Goal: Communication & Community: Participate in discussion

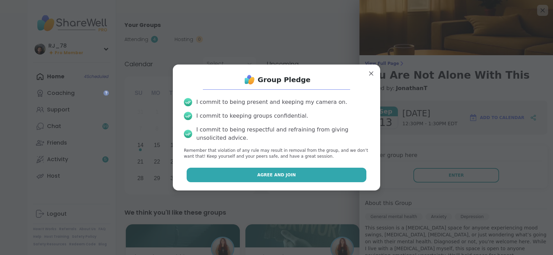
click at [276, 173] on span "Agree and Join" at bounding box center [276, 175] width 39 height 6
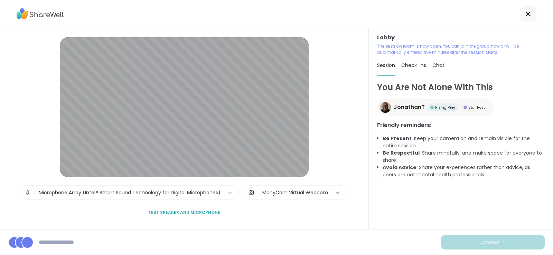
click at [334, 192] on icon at bounding box center [337, 192] width 7 height 7
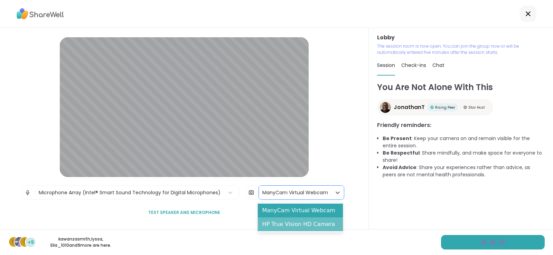
click at [287, 224] on div "HP True Vision HD Camera" at bounding box center [300, 225] width 85 height 14
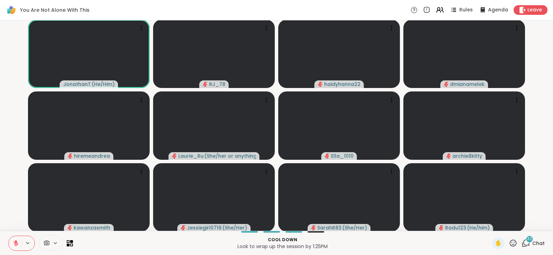
click at [53, 244] on icon at bounding box center [56, 244] width 6 height 6
click at [61, 217] on div at bounding box center [65, 219] width 12 height 12
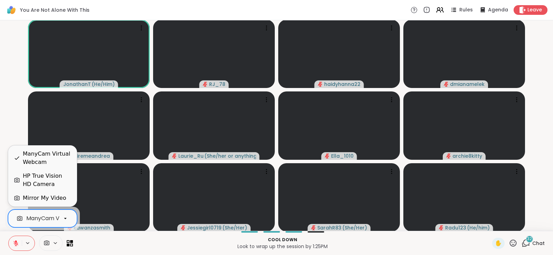
scroll to position [0, 31]
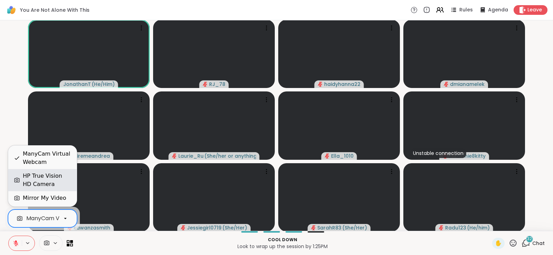
click at [40, 180] on div "HP True Vision HD Camera" at bounding box center [47, 180] width 48 height 17
